Goal: Task Accomplishment & Management: Complete application form

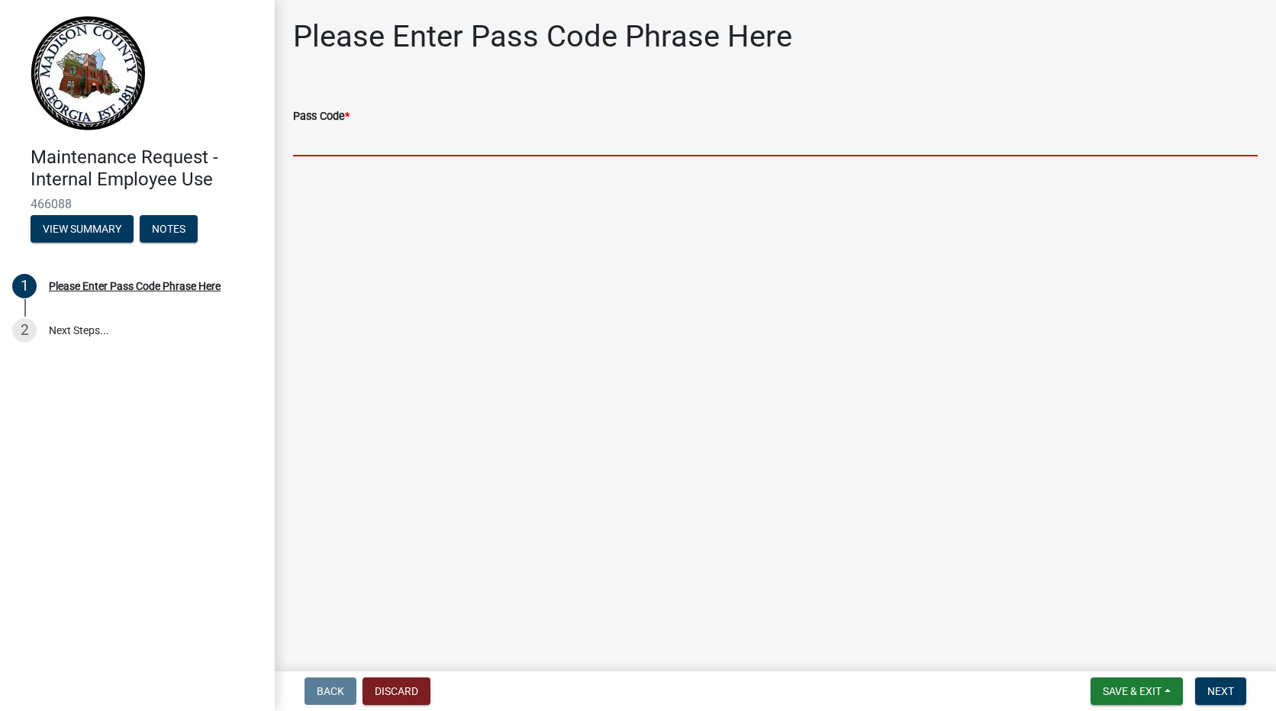
click at [318, 134] on input "Pass Code *" at bounding box center [775, 140] width 964 height 31
type input "bgmr2025"
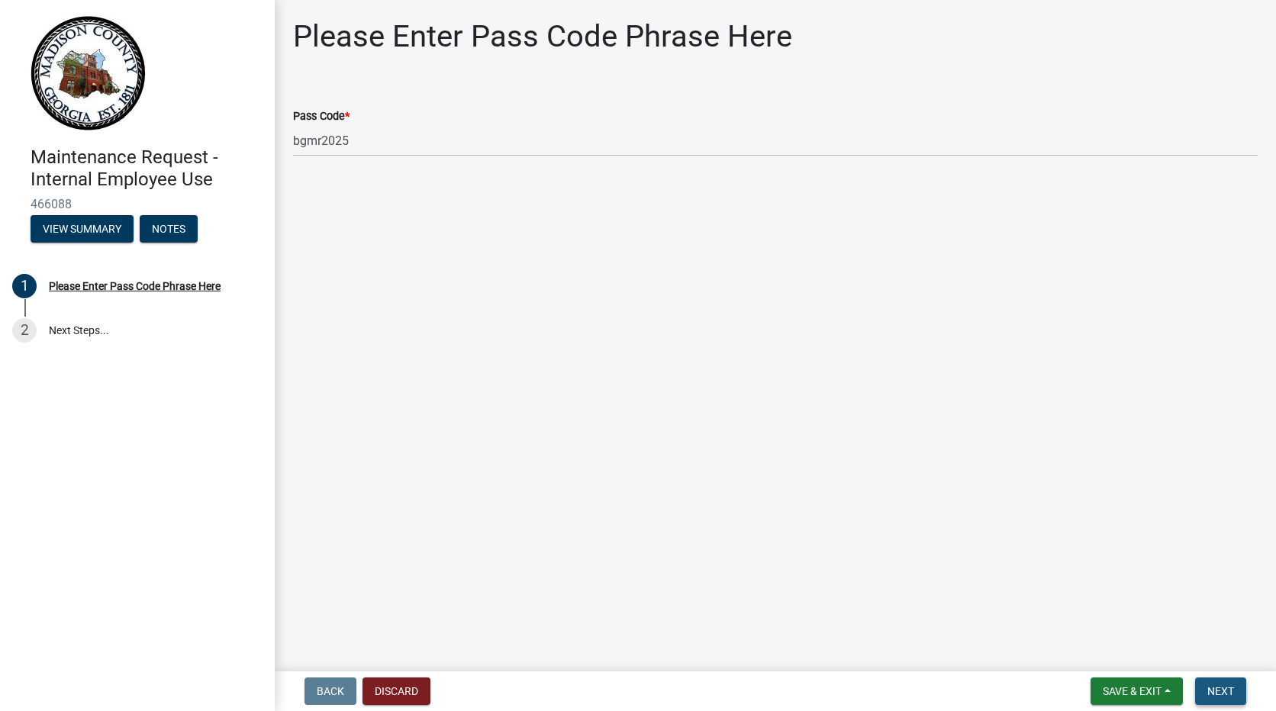
click at [1216, 688] on span "Next" at bounding box center [1220, 691] width 27 height 12
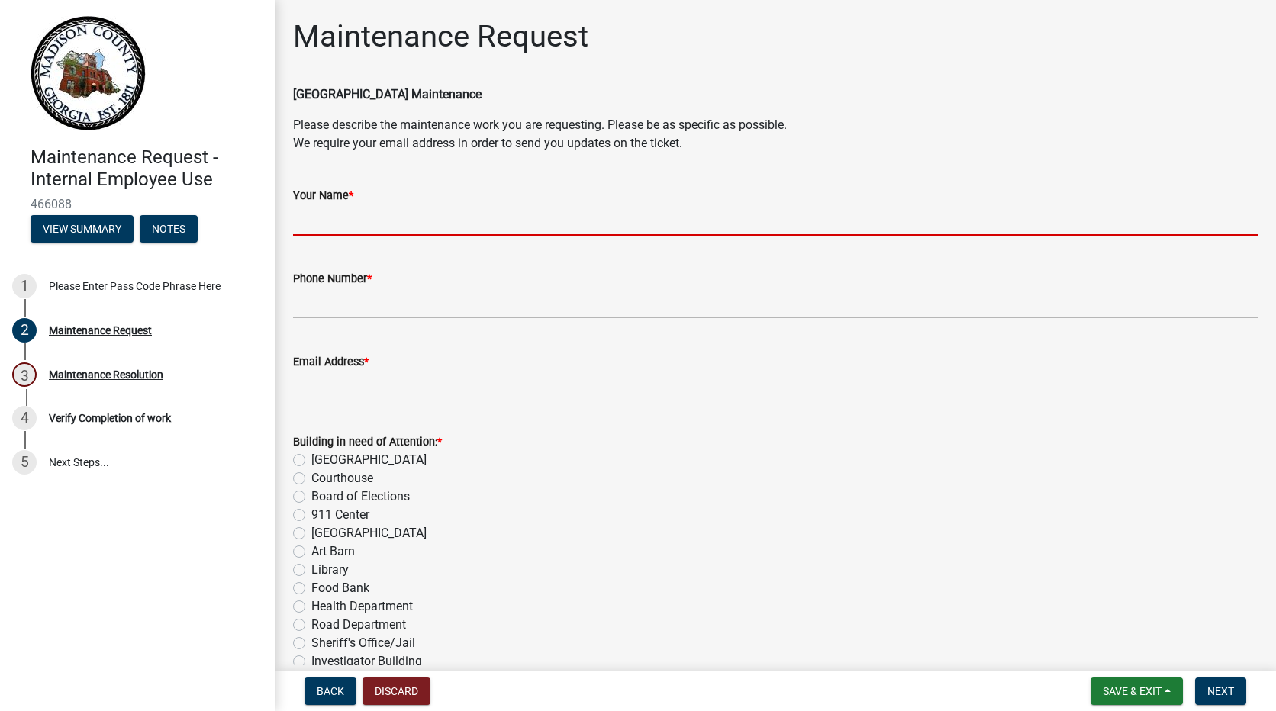
click at [391, 220] on input "Your Name *" at bounding box center [775, 219] width 964 height 31
type input "[PERSON_NAME]"
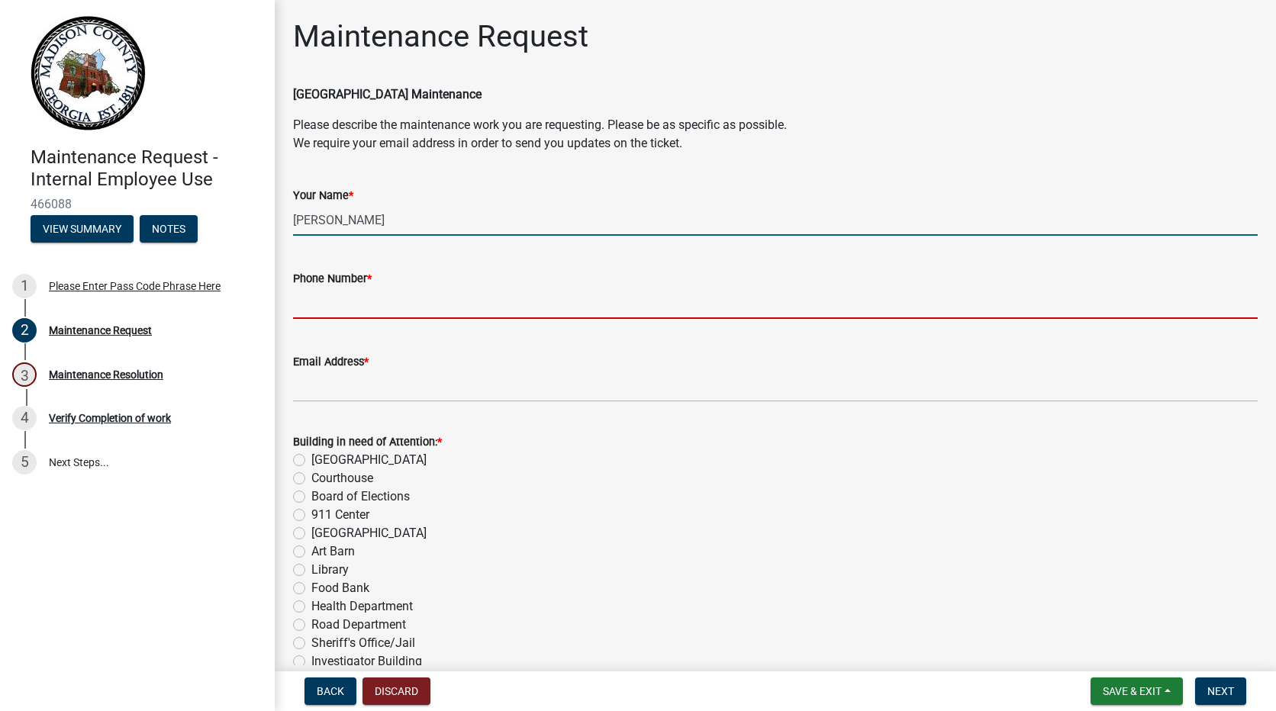
type input "7067956290"
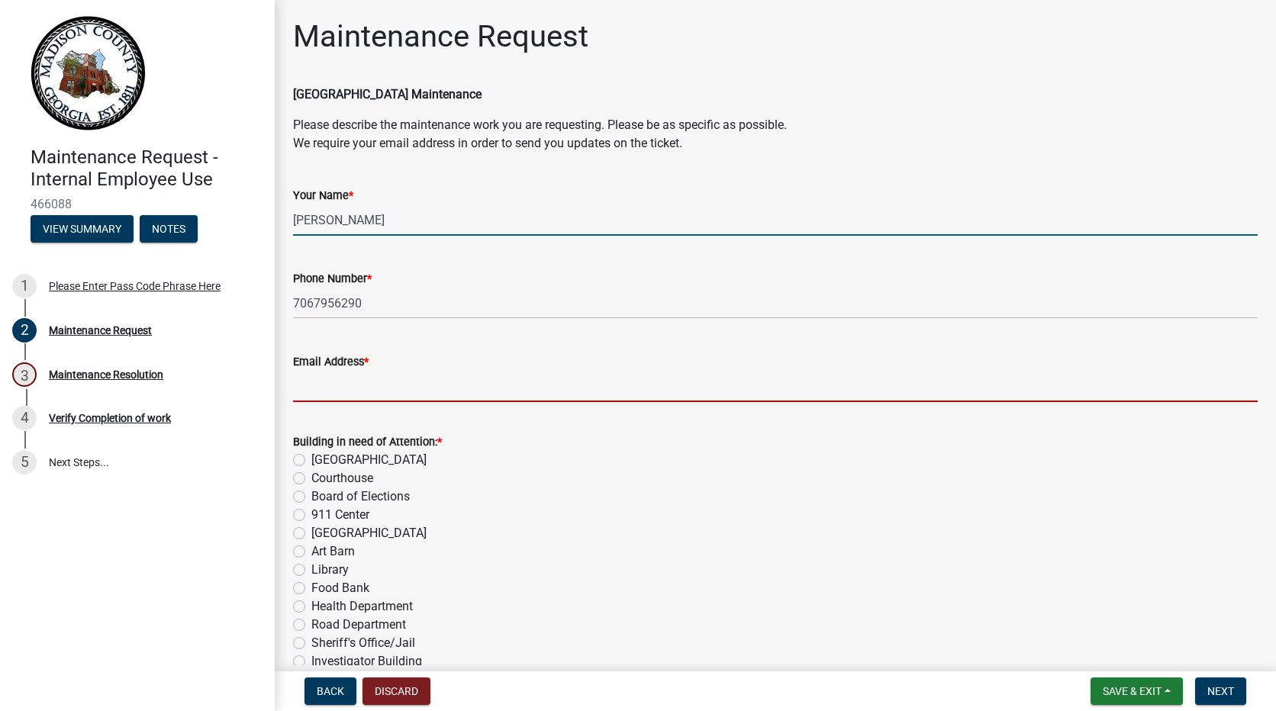
type input "[EMAIL_ADDRESS][DOMAIN_NAME]"
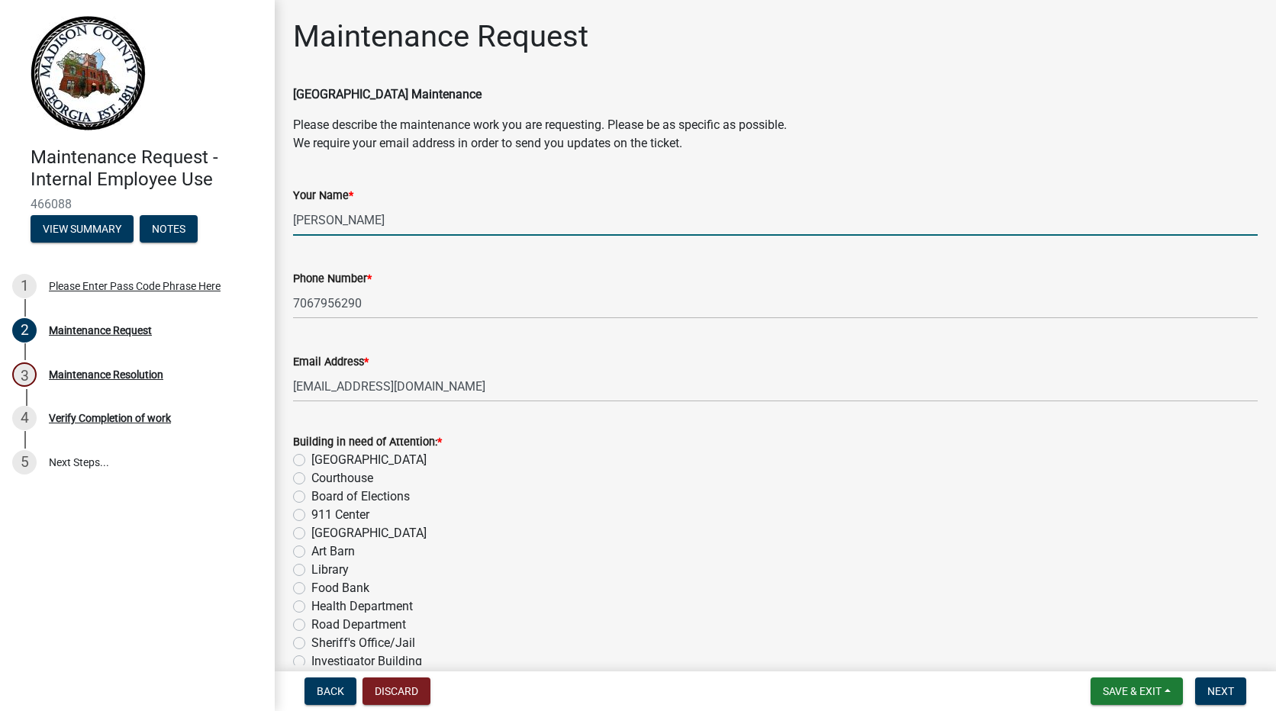
type input "Food Bank"
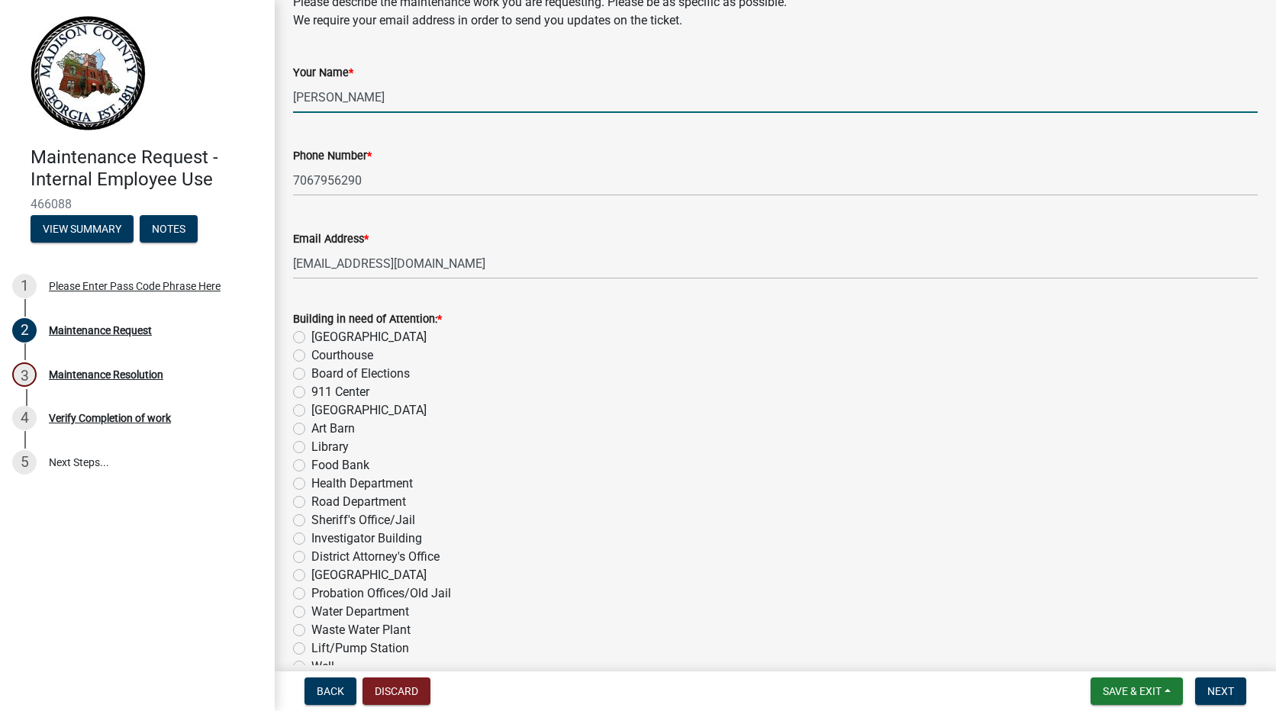
scroll to position [153, 0]
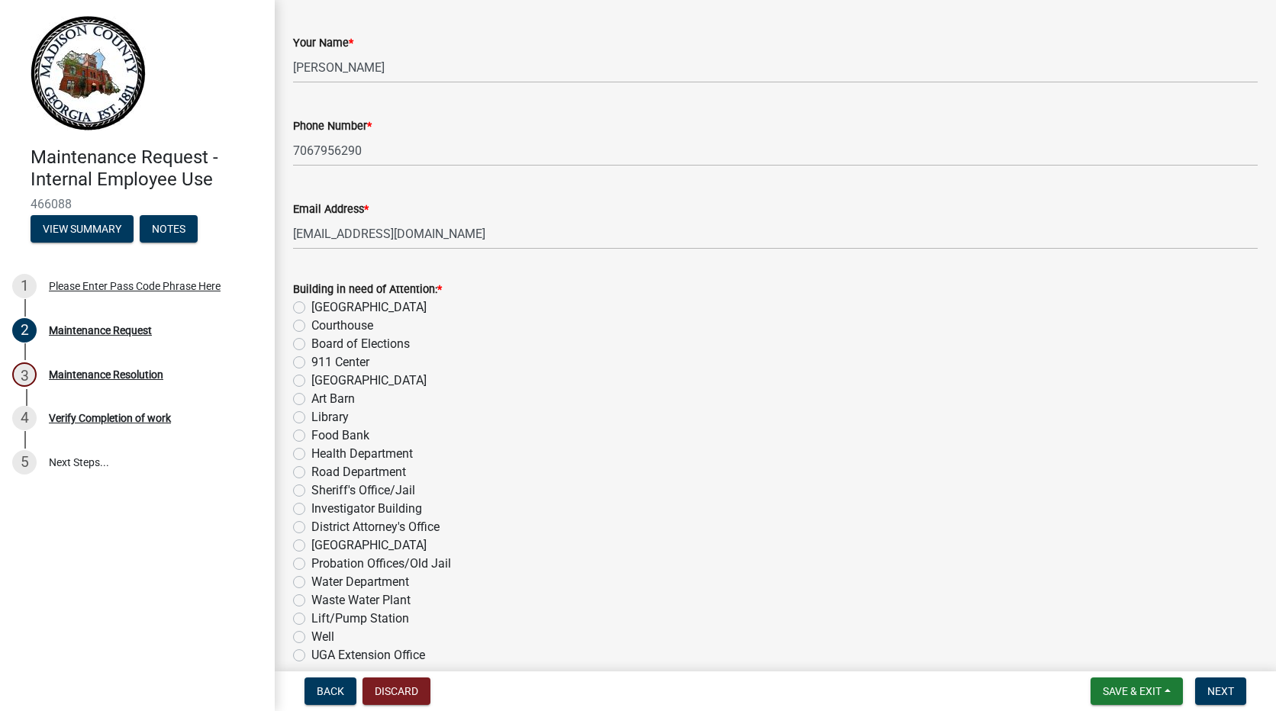
click at [311, 434] on label "Food Bank" at bounding box center [340, 436] width 58 height 18
click at [311, 434] on input "Food Bank" at bounding box center [316, 432] width 10 height 10
radio input "true"
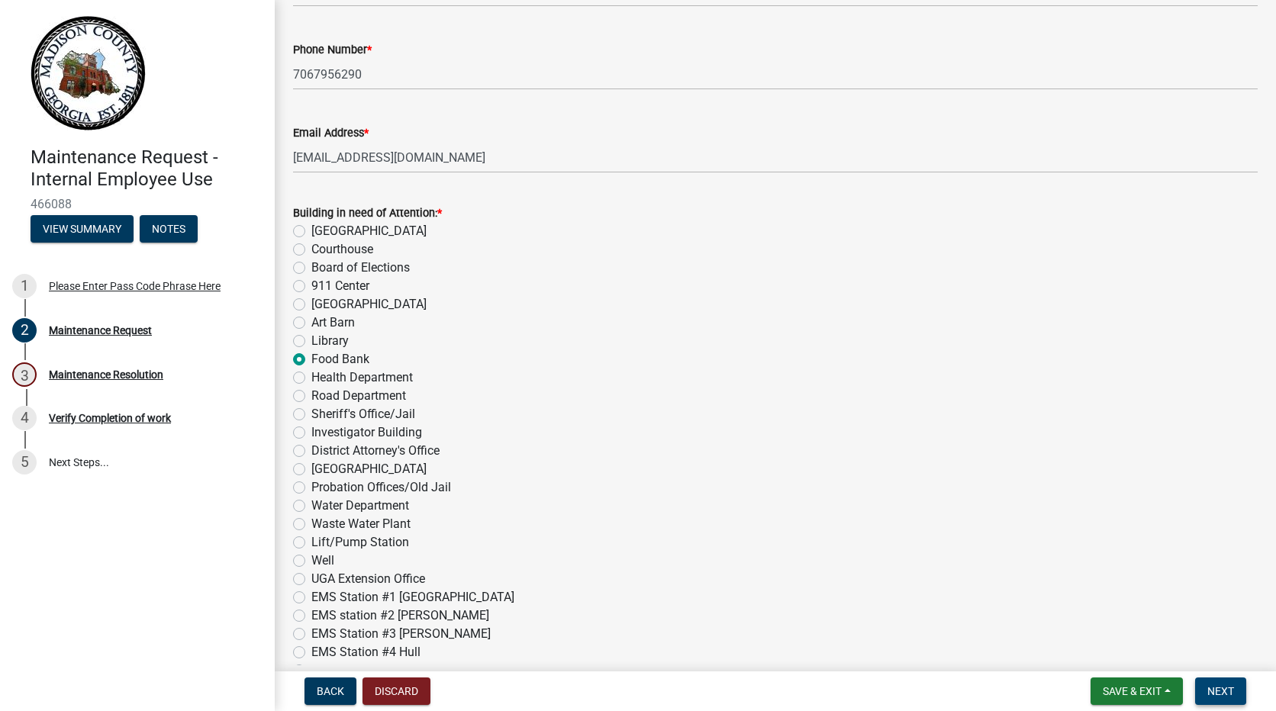
click at [1218, 694] on span "Next" at bounding box center [1220, 691] width 27 height 12
click at [1222, 693] on span "Next" at bounding box center [1220, 691] width 27 height 12
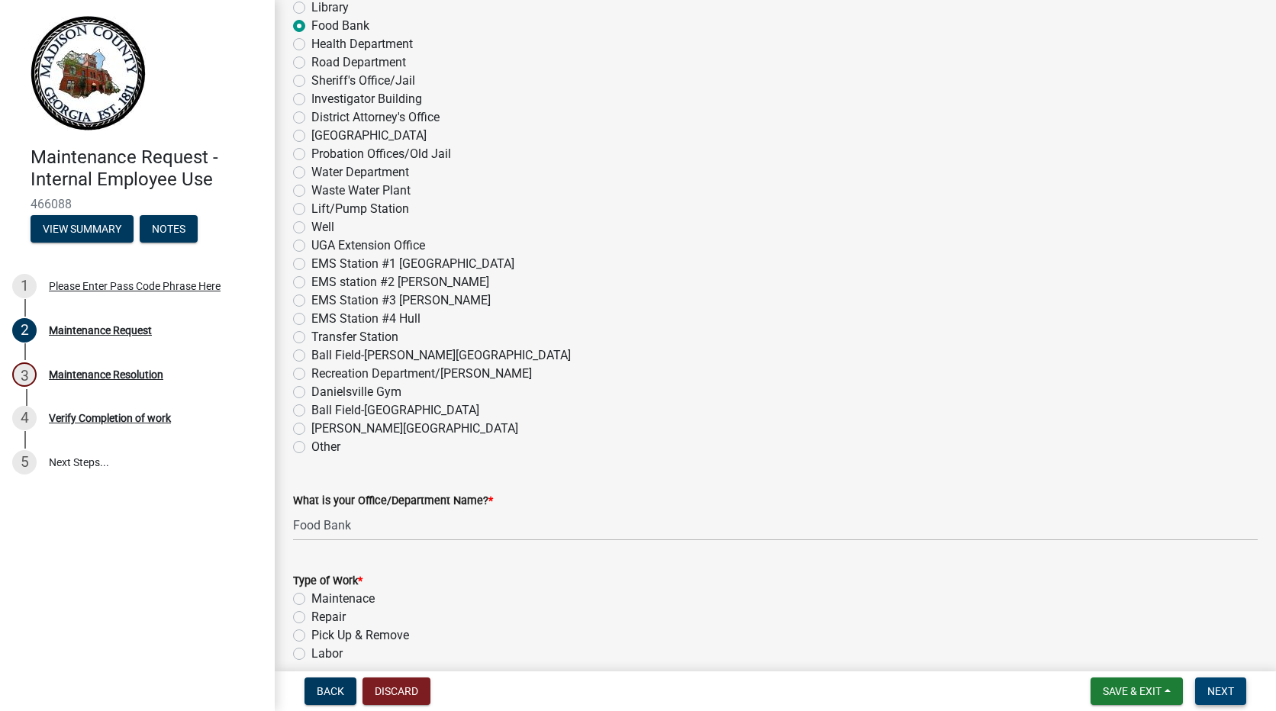
scroll to position [610, 0]
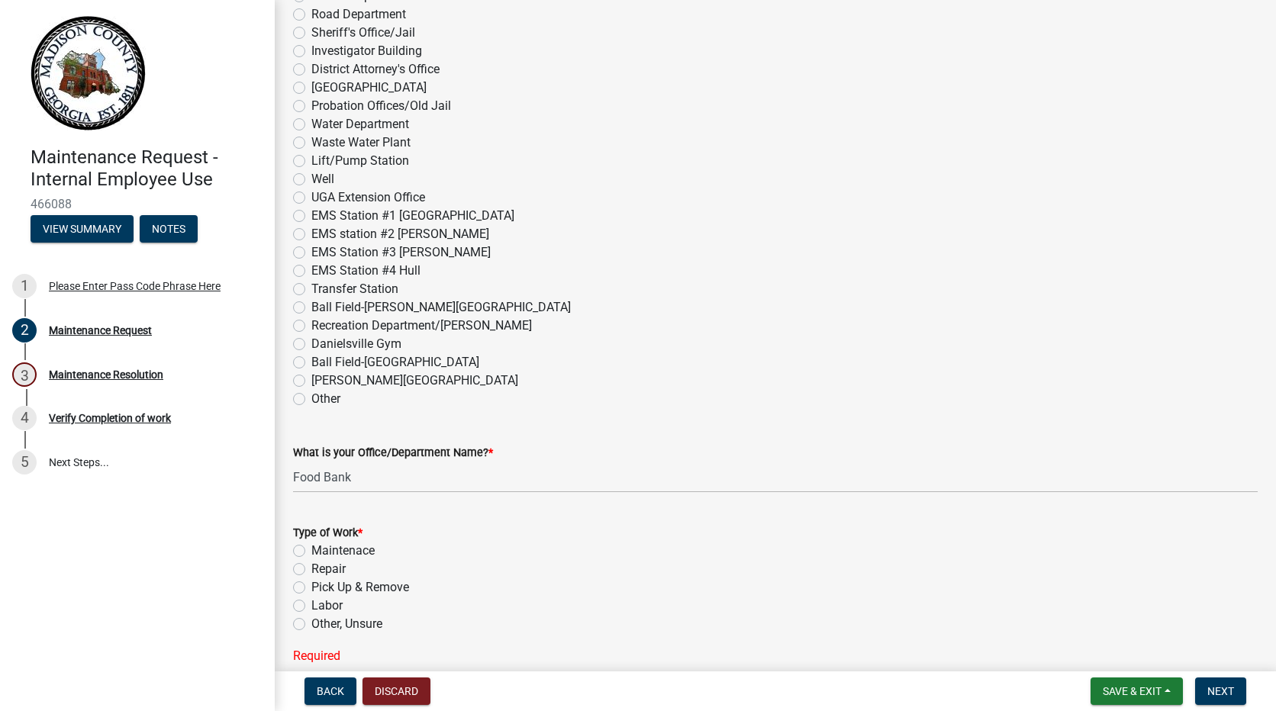
click at [311, 623] on label "Other, Unsure" at bounding box center [346, 624] width 71 height 18
click at [311, 623] on input "Other, Unsure" at bounding box center [316, 620] width 10 height 10
radio input "true"
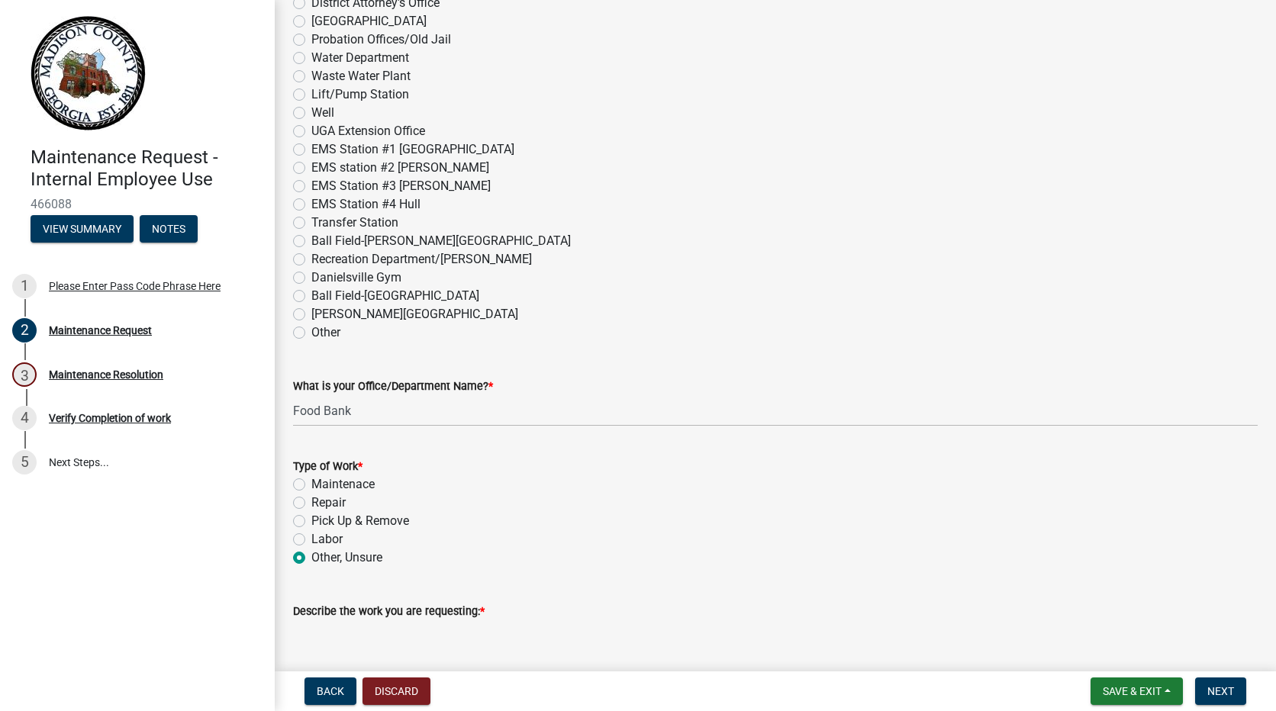
scroll to position [839, 0]
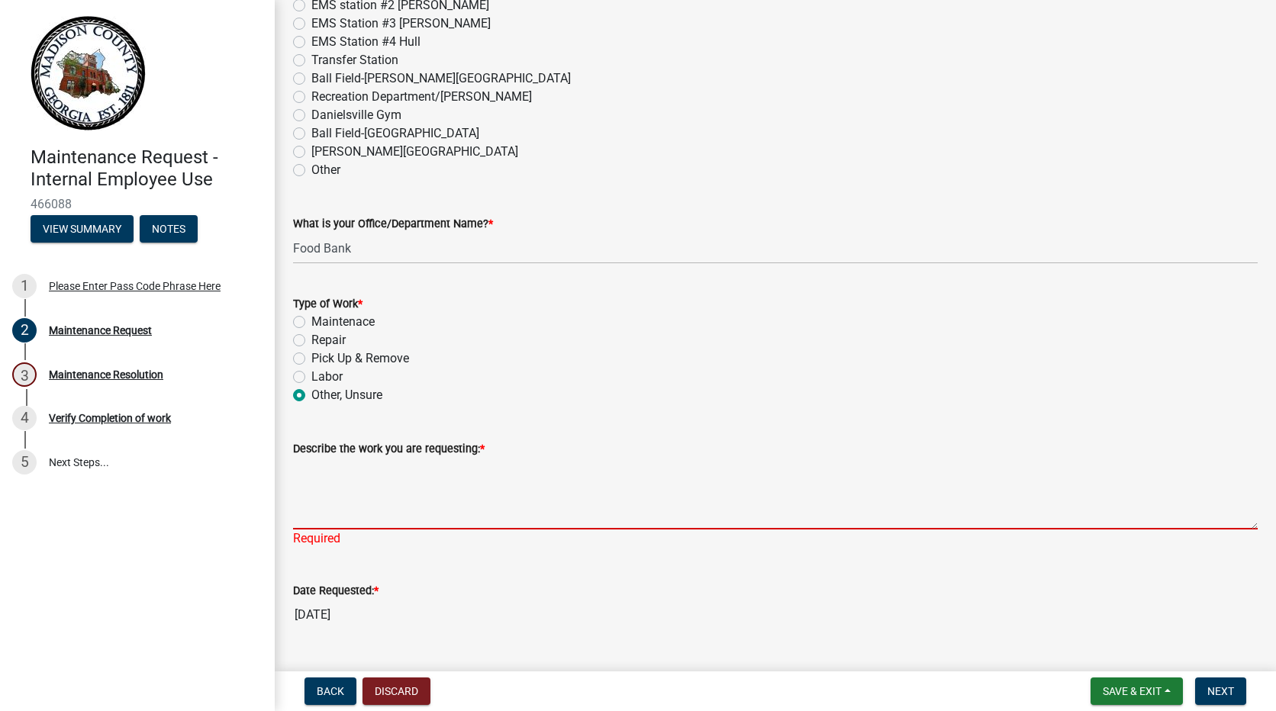
click at [332, 522] on textarea "Describe the work you are requesting: *" at bounding box center [775, 494] width 964 height 72
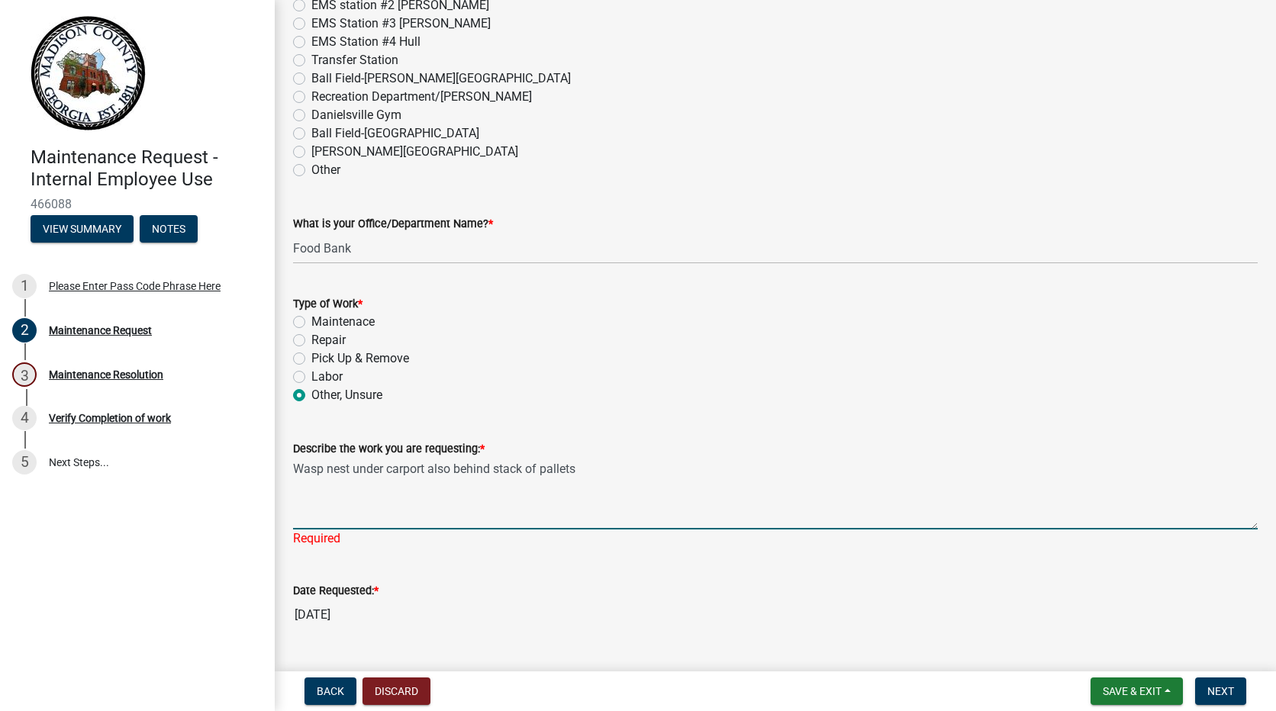
click at [452, 469] on textarea "Wasp nest under carport also behind stack of pallets" at bounding box center [775, 494] width 964 height 72
click at [580, 470] on textarea "Wasp nest under carport and behind stack of pallets" at bounding box center [775, 494] width 964 height 72
click at [382, 469] on textarea "Wasp nest under carport and behind stack of pallets" at bounding box center [775, 494] width 964 height 72
click at [638, 471] on textarea "Wasp nest under the roof of carport and behind stack of pallets" at bounding box center [775, 494] width 964 height 72
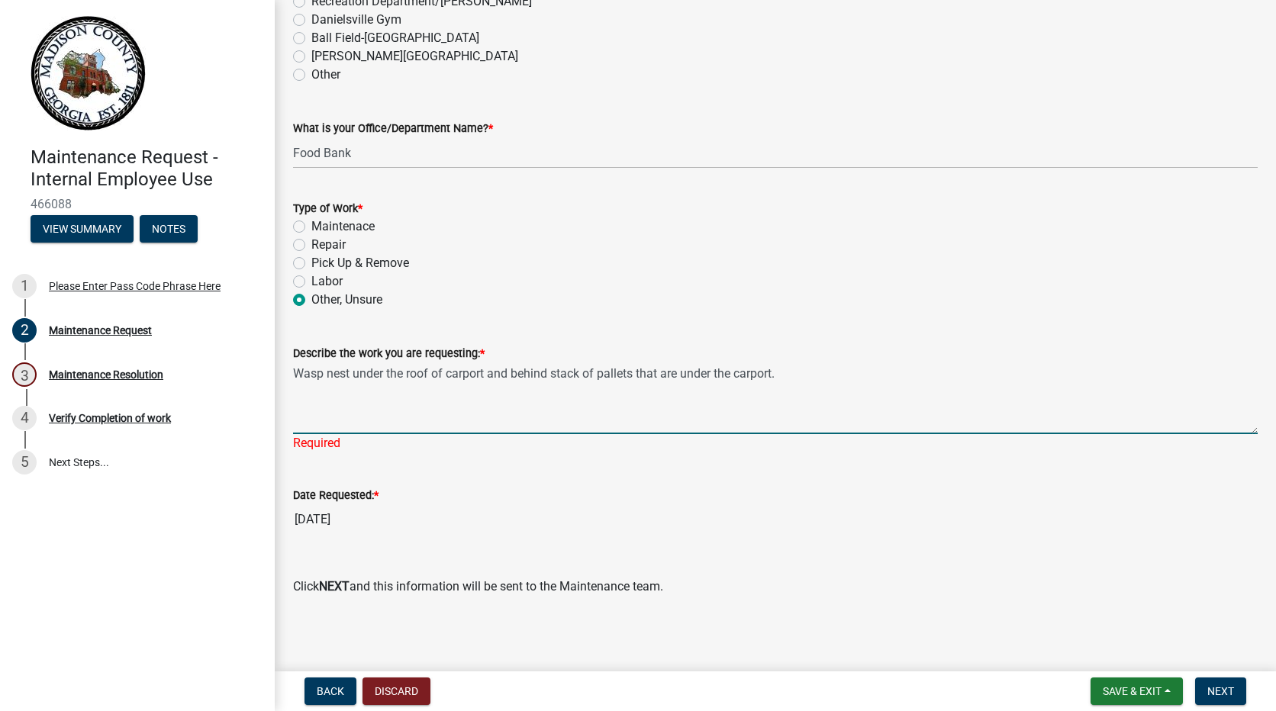
scroll to position [937, 0]
type textarea "Wasp nest under the roof of carport and behind stack of pallets that are under …"
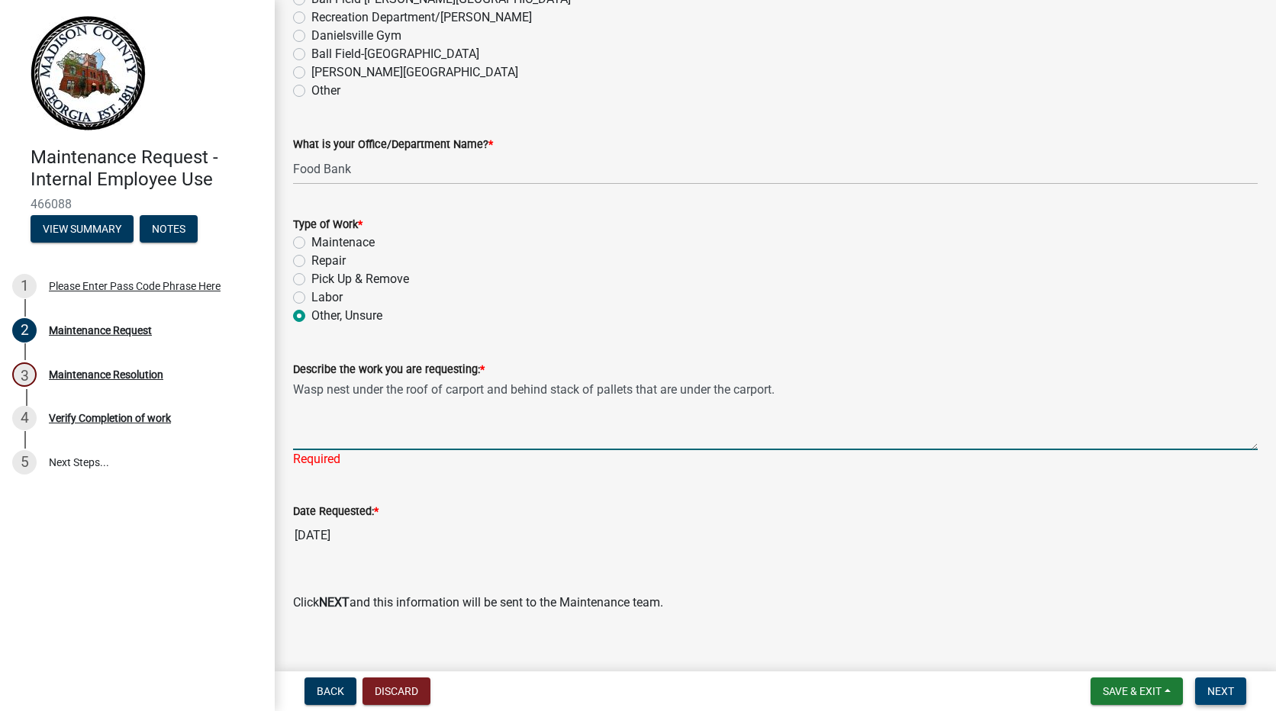
click at [1216, 691] on span "Next" at bounding box center [1220, 691] width 27 height 12
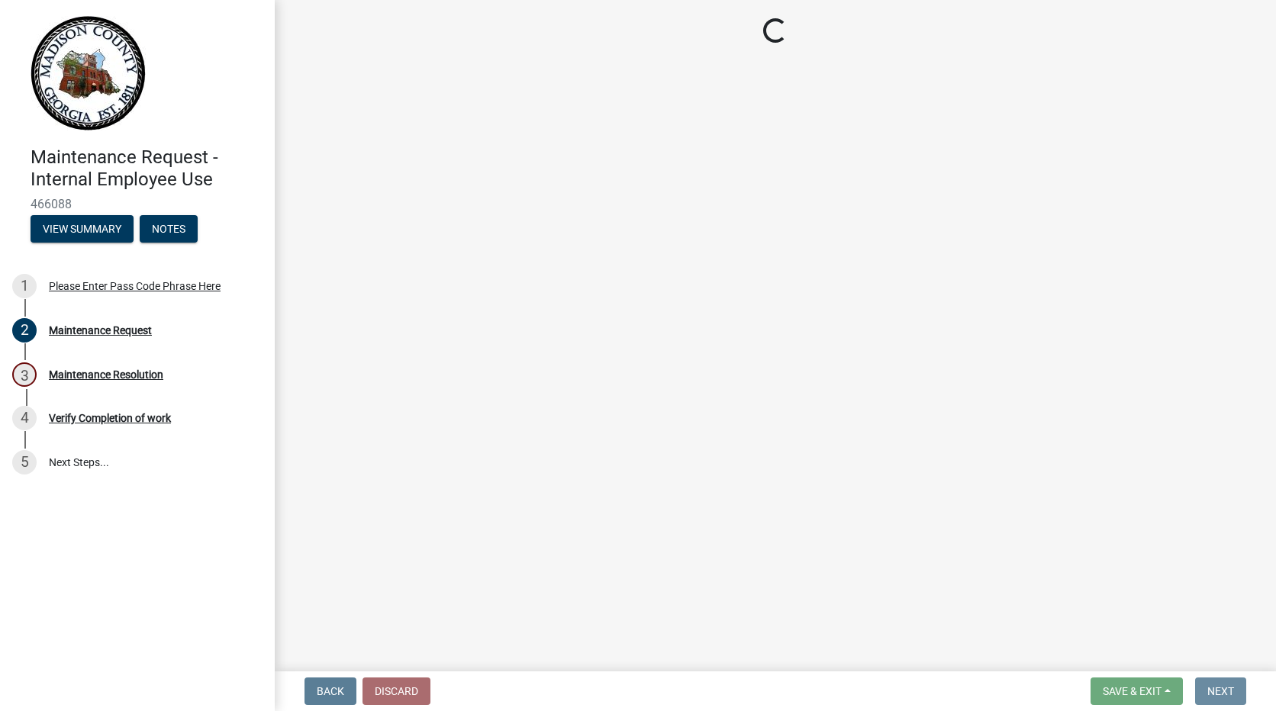
scroll to position [0, 0]
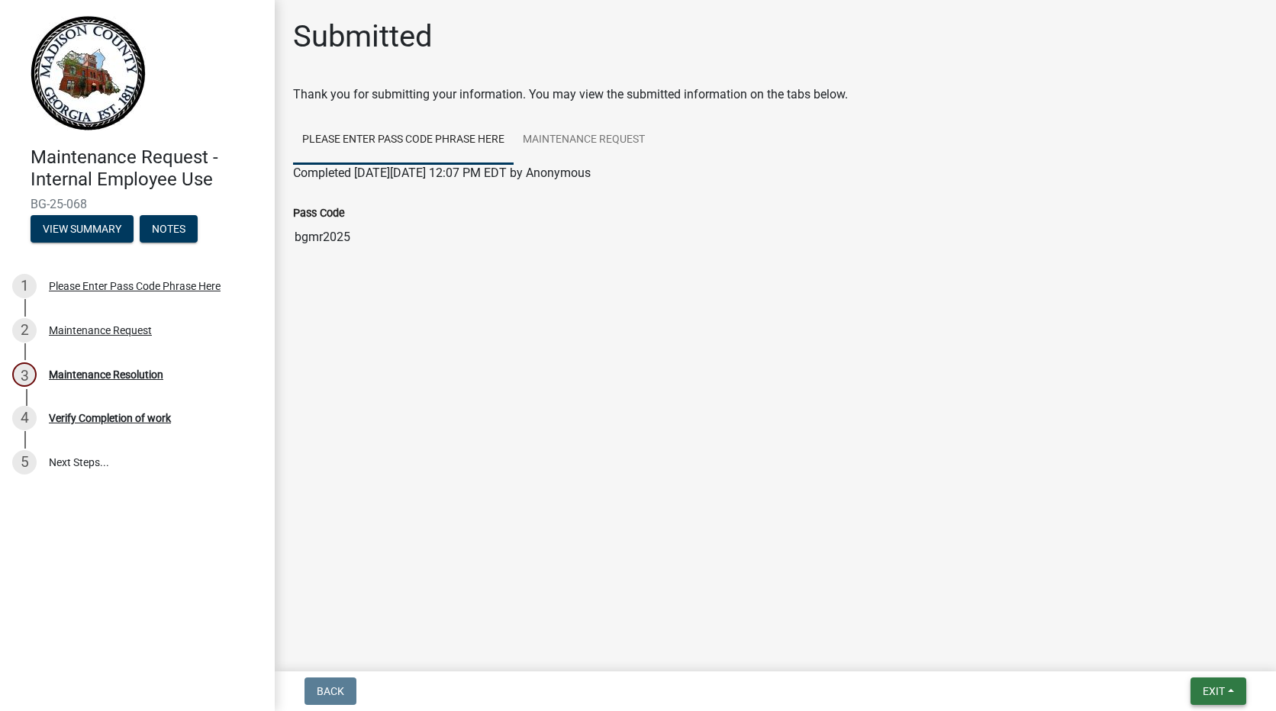
click at [1212, 695] on span "Exit" at bounding box center [1214, 691] width 22 height 12
click at [1162, 655] on button "Save & Exit" at bounding box center [1185, 651] width 122 height 37
